Goal: Check status: Check status

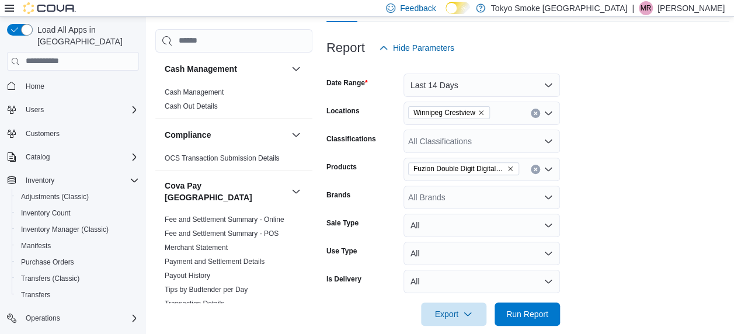
scroll to position [34, 0]
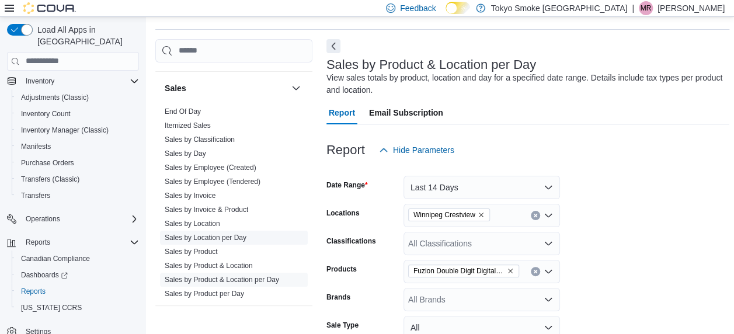
click at [237, 234] on link "Sales by Location per Day" at bounding box center [206, 238] width 82 height 8
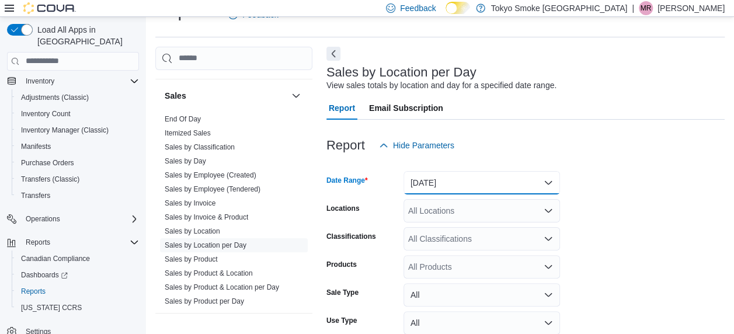
click at [478, 186] on button "[DATE]" at bounding box center [481, 182] width 156 height 23
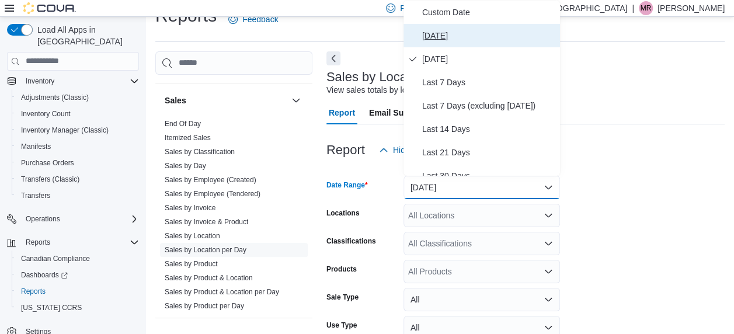
click at [430, 34] on span "[DATE]" at bounding box center [488, 36] width 133 height 14
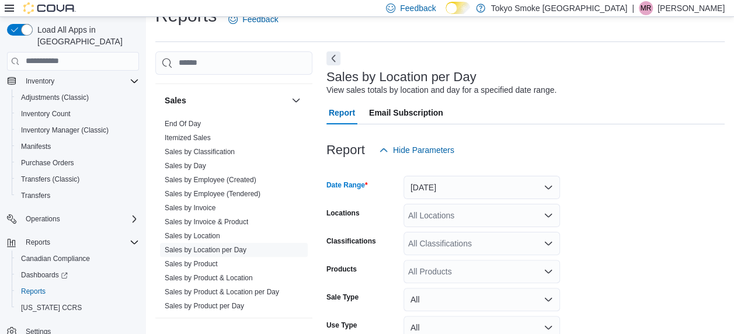
click at [434, 214] on div "All Locations" at bounding box center [481, 215] width 156 height 23
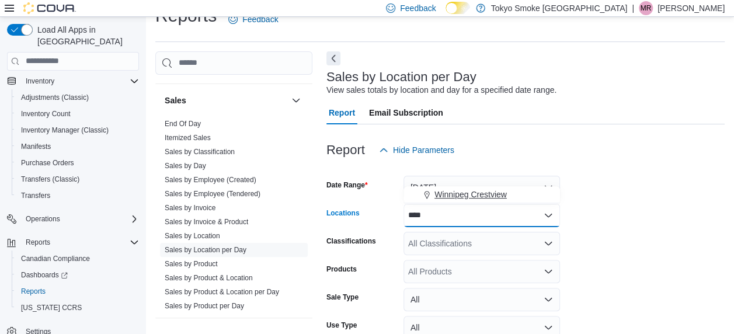
type input "****"
click at [448, 194] on span "Winnipeg Crestview" at bounding box center [470, 195] width 72 height 12
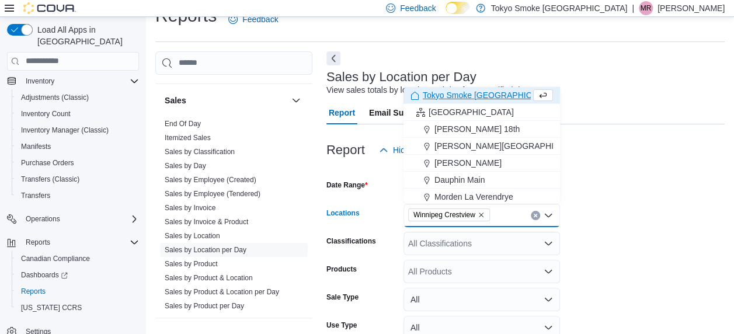
click at [605, 211] on form "Date Range [DATE] Locations [GEOGRAPHIC_DATA] [GEOGRAPHIC_DATA] Combo box. Sele…" at bounding box center [525, 281] width 398 height 238
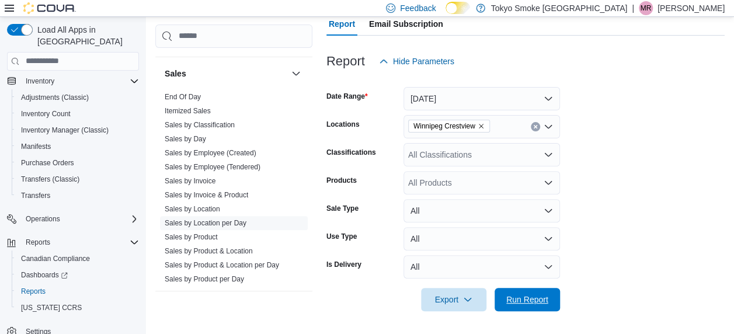
click at [537, 297] on span "Run Report" at bounding box center [527, 300] width 42 height 12
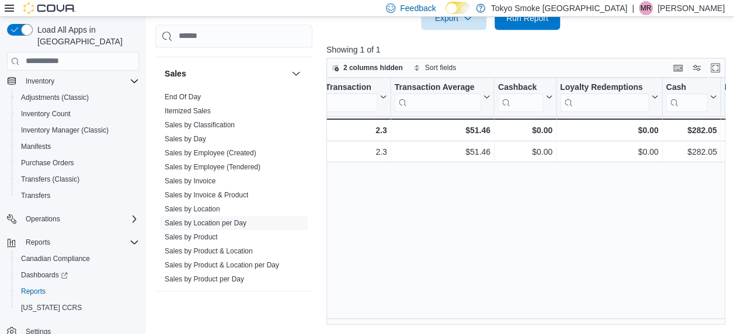
scroll to position [0, 1252]
